Goal: Task Accomplishment & Management: Use online tool/utility

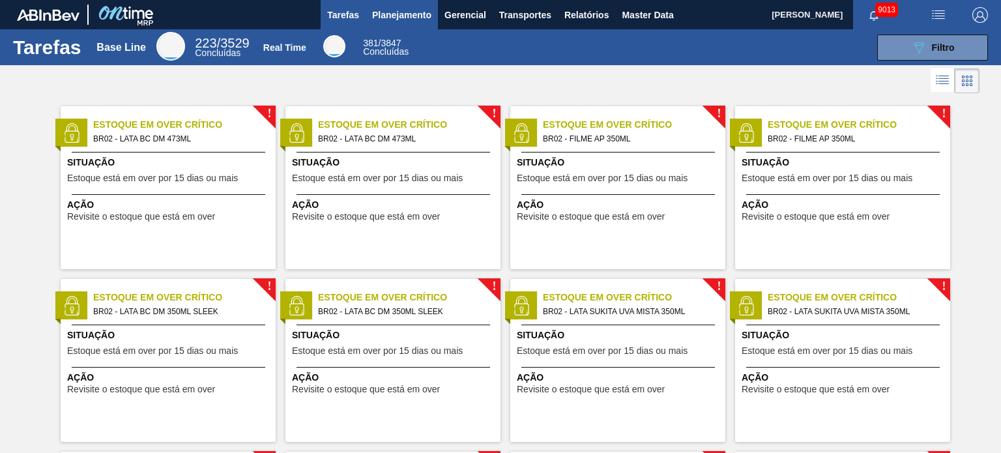
click at [410, 20] on span "Planejamento" at bounding box center [401, 15] width 59 height 16
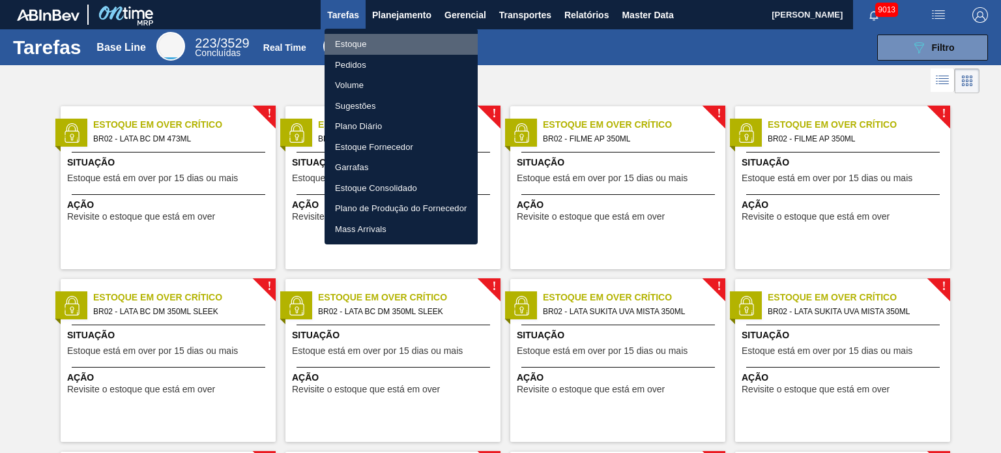
click at [375, 38] on li "Estoque" at bounding box center [400, 44] width 153 height 21
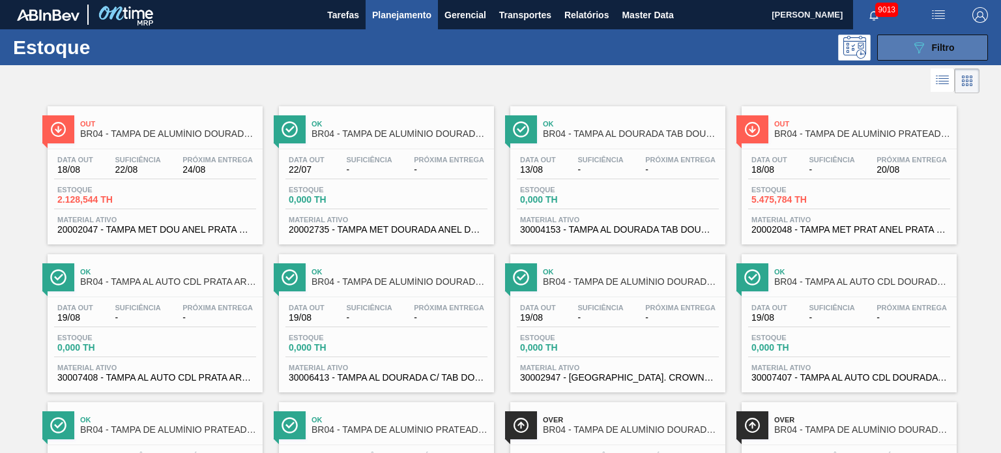
click at [905, 36] on button "089F7B8B-B2A5-4AFE-B5C0-19BA573D28AC Filtro" at bounding box center [932, 48] width 111 height 26
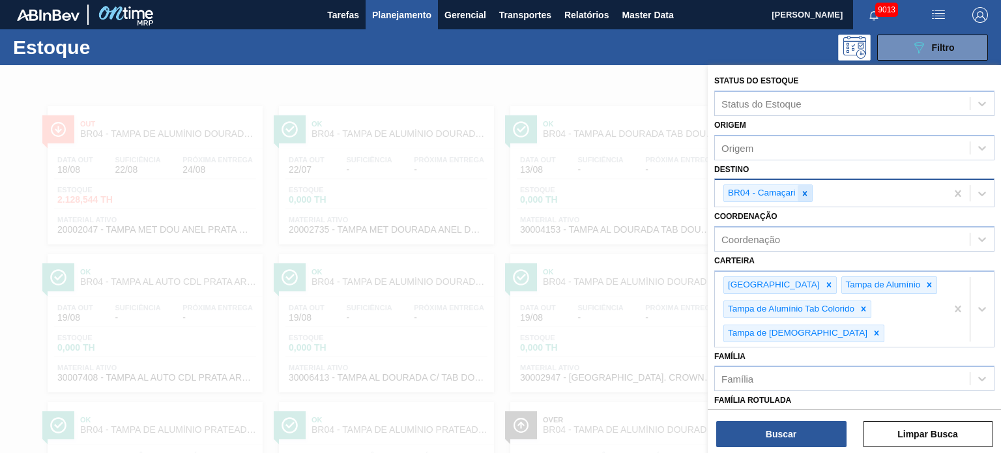
click at [800, 193] on icon at bounding box center [804, 193] width 9 height 9
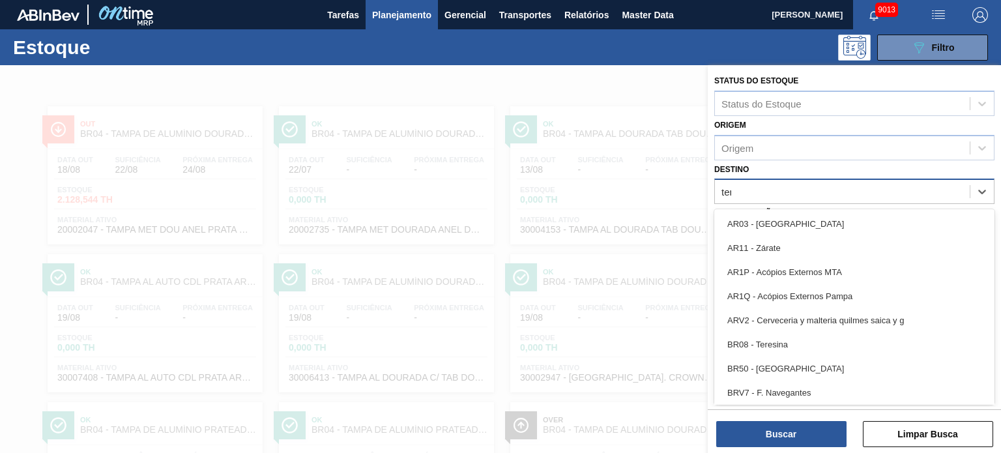
type input "tere"
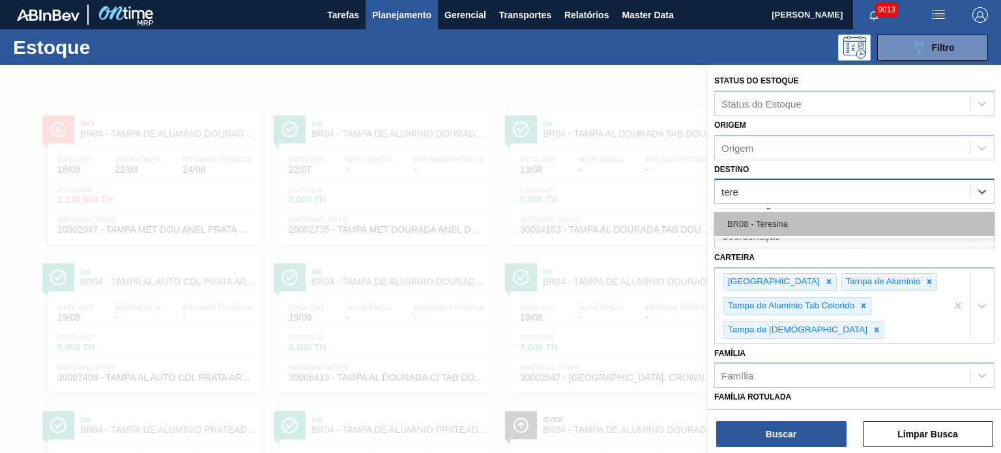
click at [788, 216] on div "BR08 - Teresina" at bounding box center [854, 224] width 280 height 24
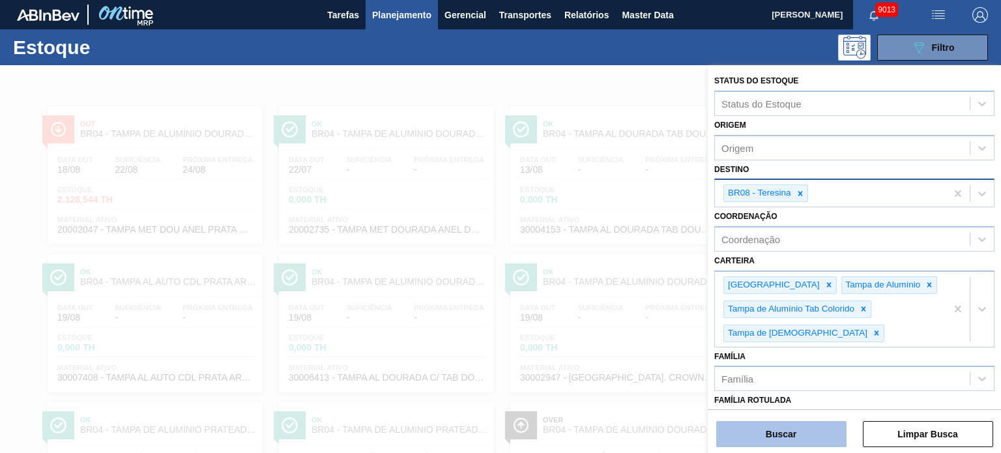
click at [797, 439] on button "Buscar" at bounding box center [781, 434] width 130 height 26
